Goal: Find specific fact: Find specific fact

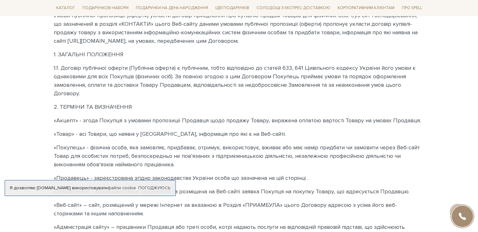
scroll to position [220, 0]
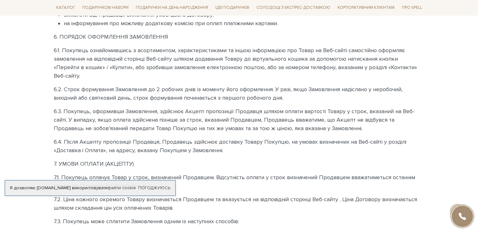
scroll to position [785, 0]
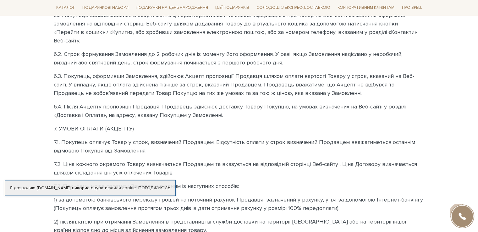
drag, startPoint x: 162, startPoint y: 175, endPoint x: 158, endPoint y: 183, distance: 8.7
click at [161, 180] on div "Я дозволяю [DOMAIN_NAME] використовувати файли cookie Погоджуюсь" at bounding box center [90, 188] width 171 height 16
click at [158, 185] on link "Погоджуюсь" at bounding box center [154, 188] width 32 height 6
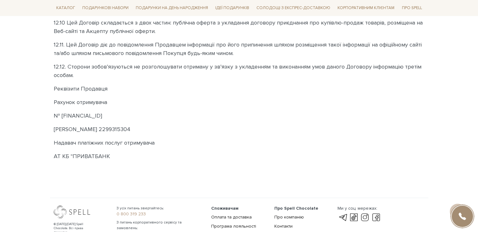
scroll to position [1791, 0]
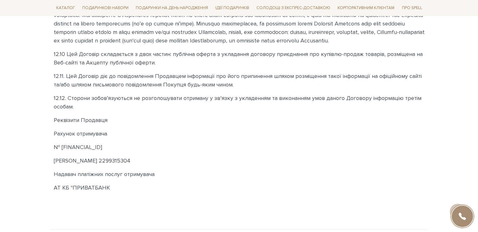
drag, startPoint x: 180, startPoint y: 168, endPoint x: 211, endPoint y: 169, distance: 31.1
click at [211, 165] on p "[PERSON_NAME] 2299315304" at bounding box center [239, 160] width 371 height 8
copy p "2299315304"
drag, startPoint x: 68, startPoint y: 165, endPoint x: 152, endPoint y: 166, distance: 84.5
click at [152, 165] on p "[PERSON_NAME] 2299315304" at bounding box center [239, 160] width 371 height 8
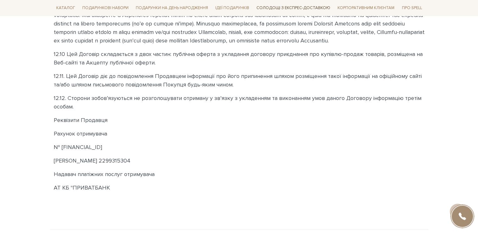
copy p "[PERSON_NAME]"
